Goal: Navigation & Orientation: Go to known website

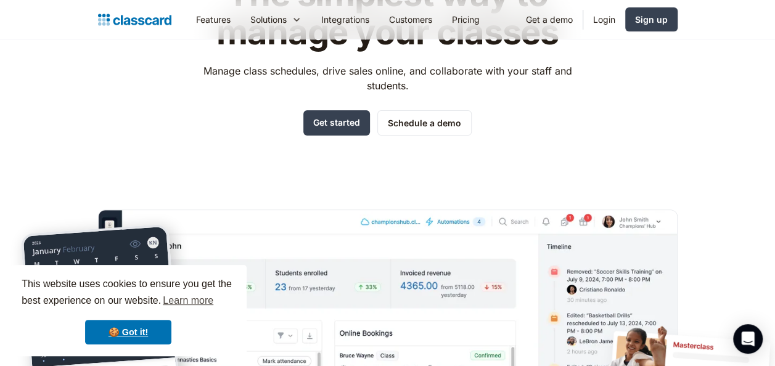
scroll to position [123, 0]
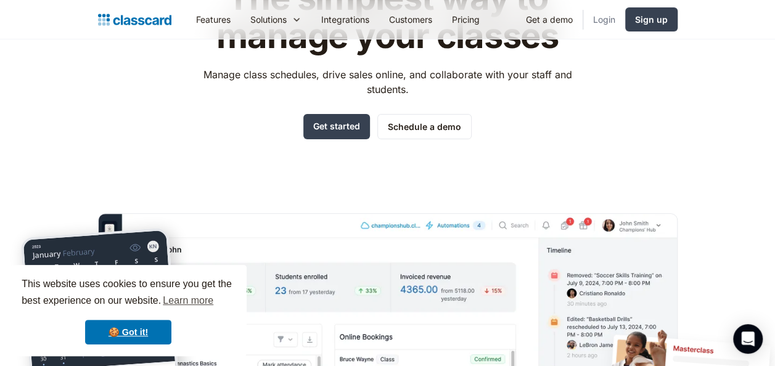
click at [605, 15] on link "Login" at bounding box center [604, 20] width 42 height 28
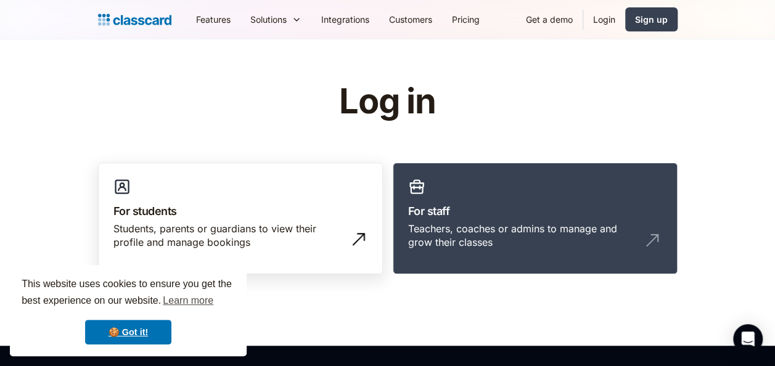
click at [186, 245] on div "Students, parents or guardians to view their profile and manage bookings" at bounding box center [227, 236] width 229 height 28
click at [182, 244] on div "Students, parents or guardians to view their profile and manage bookings" at bounding box center [227, 236] width 229 height 28
click at [304, 254] on div "Students, parents or guardians to view their profile and manage bookings" at bounding box center [240, 241] width 254 height 38
